Goal: Navigation & Orientation: Find specific page/section

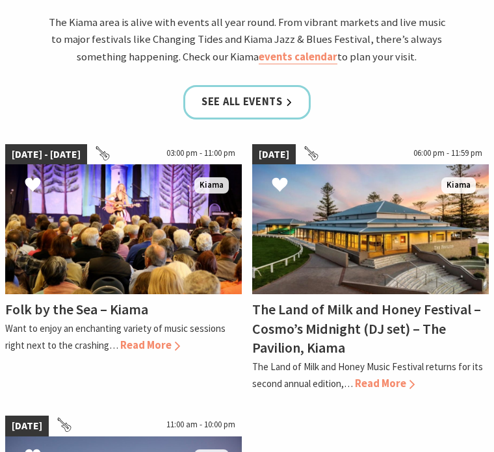
scroll to position [1083, 0]
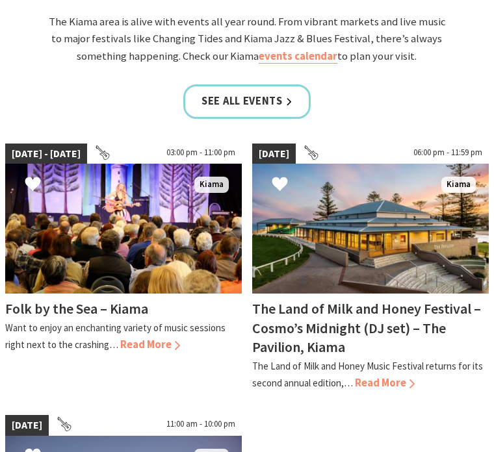
click at [149, 339] on span "Read More" at bounding box center [150, 346] width 60 height 14
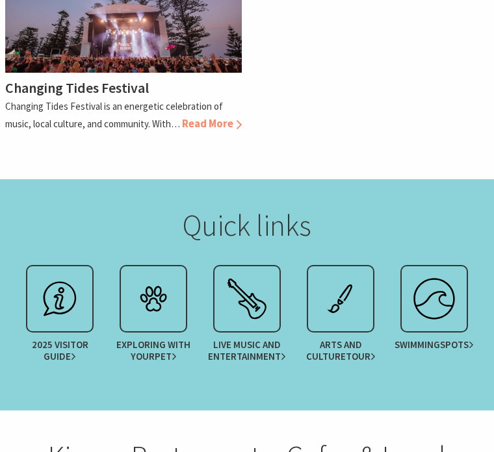
scroll to position [1578, 0]
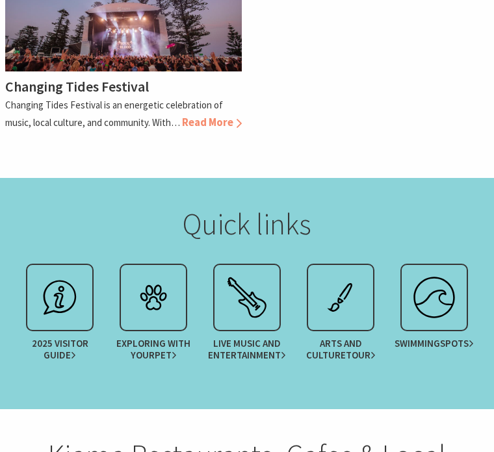
click at [248, 272] on img at bounding box center [247, 298] width 52 height 52
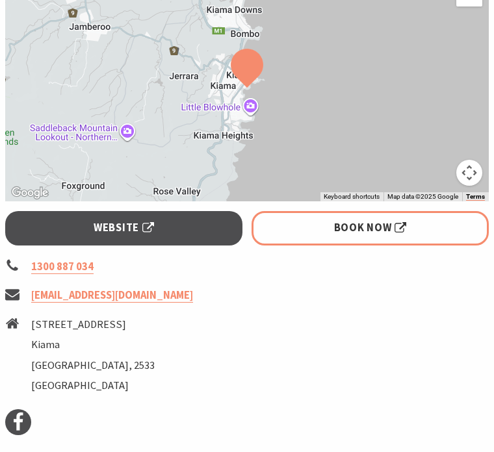
scroll to position [1017, 0]
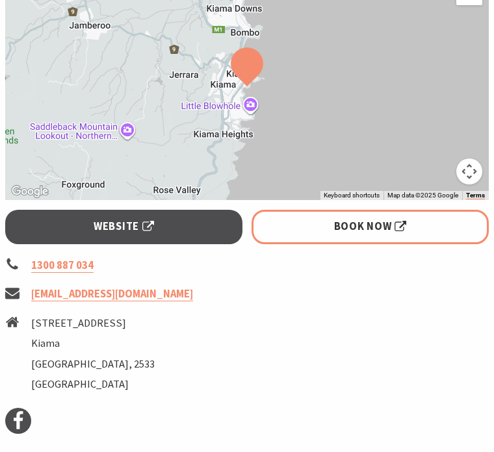
click at [183, 211] on link "Website" at bounding box center [123, 228] width 237 height 34
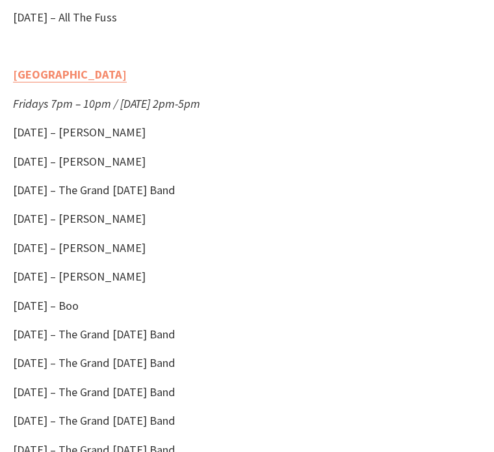
scroll to position [1486, 0]
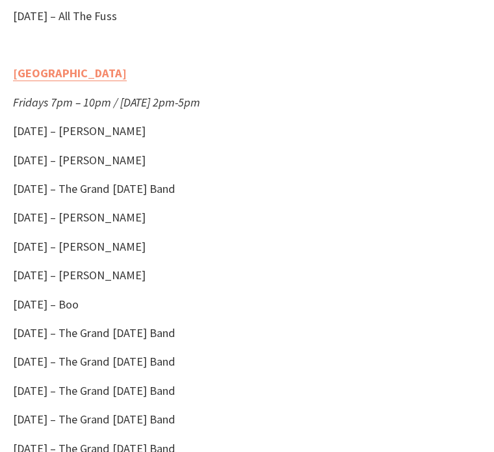
click at [48, 81] on link "[GEOGRAPHIC_DATA]" at bounding box center [70, 74] width 114 height 16
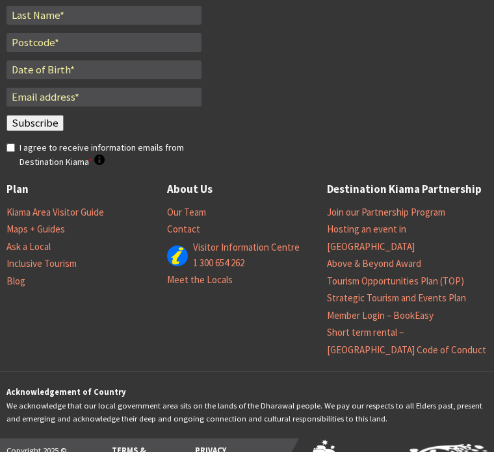
scroll to position [1820, 0]
